Goal: Transaction & Acquisition: Purchase product/service

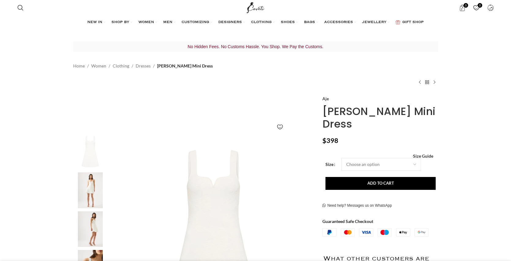
scroll to position [55, 0]
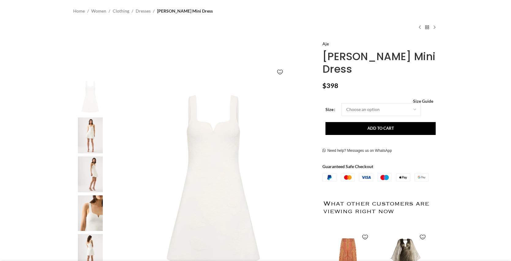
click at [94, 119] on img at bounding box center [90, 135] width 37 height 36
click at [89, 129] on img "2 / 5" at bounding box center [90, 135] width 37 height 36
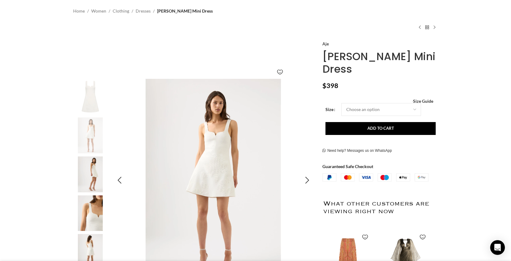
click at [214, 129] on img "2 / 5" at bounding box center [213, 180] width 203 height 203
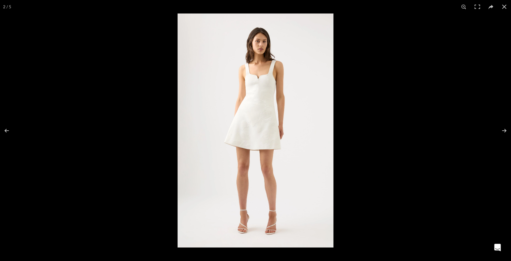
click at [244, 108] on img at bounding box center [256, 130] width 156 height 234
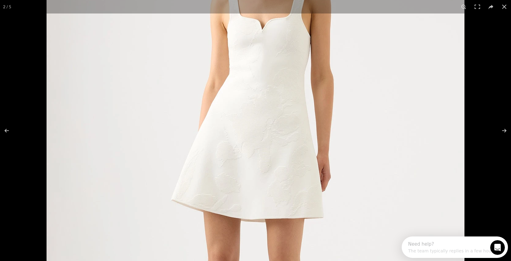
scroll to position [0, 0]
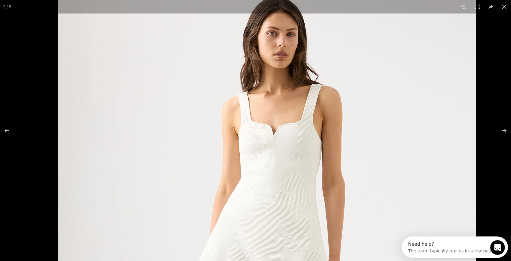
drag, startPoint x: 258, startPoint y: 69, endPoint x: 288, endPoint y: 180, distance: 115.7
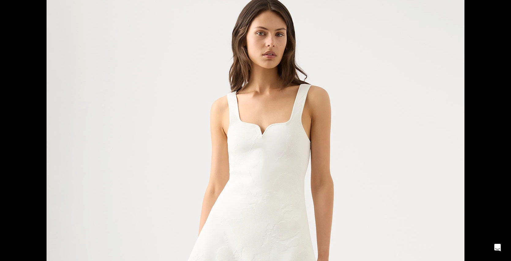
scroll to position [0, 193]
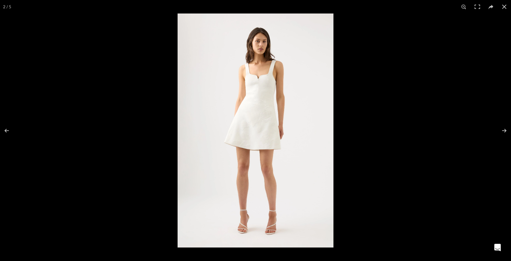
scroll to position [0, 258]
click at [505, 8] on button at bounding box center [504, 6] width 13 height 13
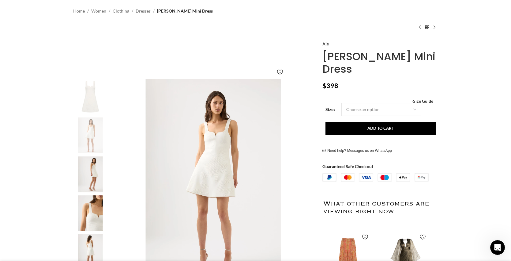
click at [97, 165] on img "3 / 5" at bounding box center [90, 174] width 37 height 36
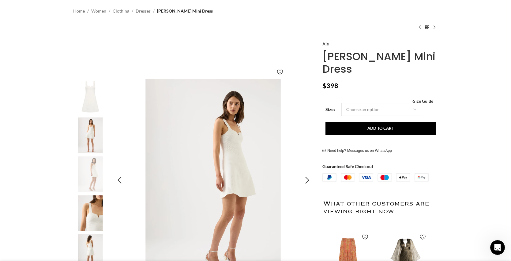
click at [213, 152] on img "3 / 5" at bounding box center [213, 180] width 203 height 203
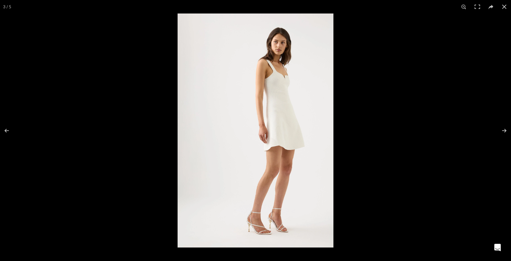
scroll to position [0, 322]
click at [256, 150] on img at bounding box center [256, 130] width 156 height 234
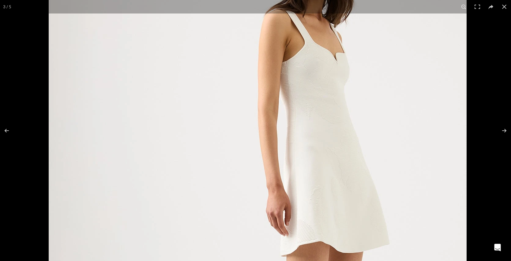
drag, startPoint x: 301, startPoint y: 119, endPoint x: 298, endPoint y: 260, distance: 141.9
click at [298, 260] on img at bounding box center [258, 200] width 418 height 627
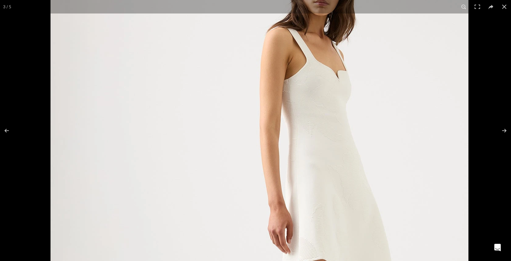
drag, startPoint x: 330, startPoint y: 135, endPoint x: 352, endPoint y: 173, distance: 43.9
click at [352, 173] on img at bounding box center [260, 218] width 418 height 627
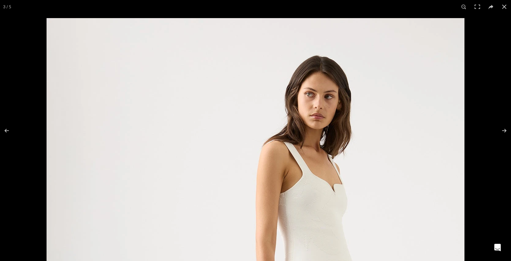
drag, startPoint x: 336, startPoint y: 53, endPoint x: 322, endPoint y: 188, distance: 136.4
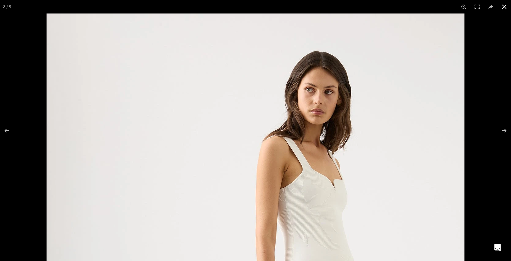
click at [506, 6] on button at bounding box center [504, 6] width 13 height 13
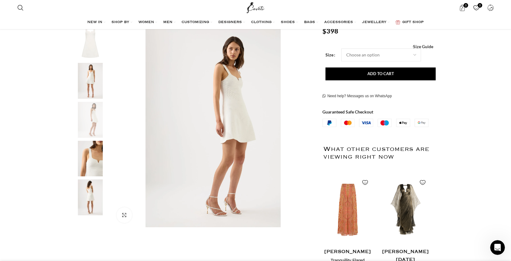
scroll to position [0, 0]
